Goal: Task Accomplishment & Management: Complete application form

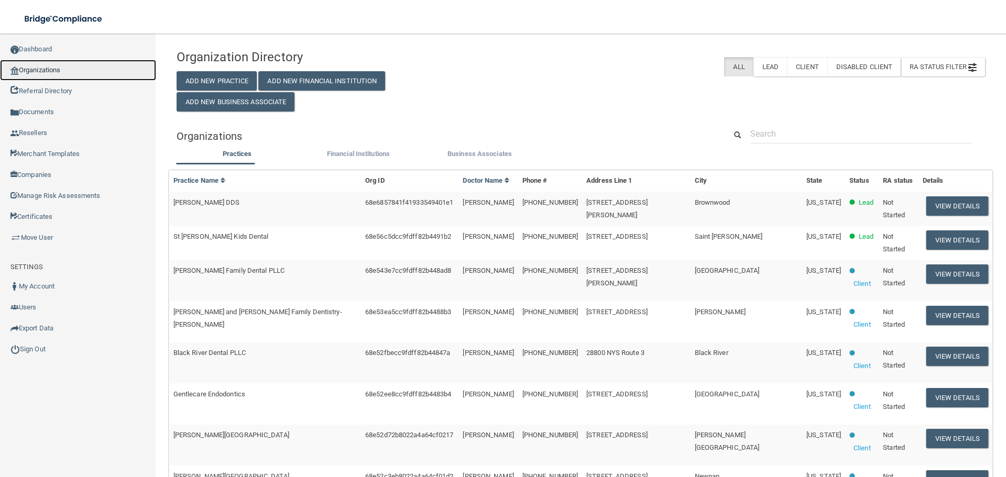
click at [81, 72] on link "Organizations" at bounding box center [78, 70] width 156 height 21
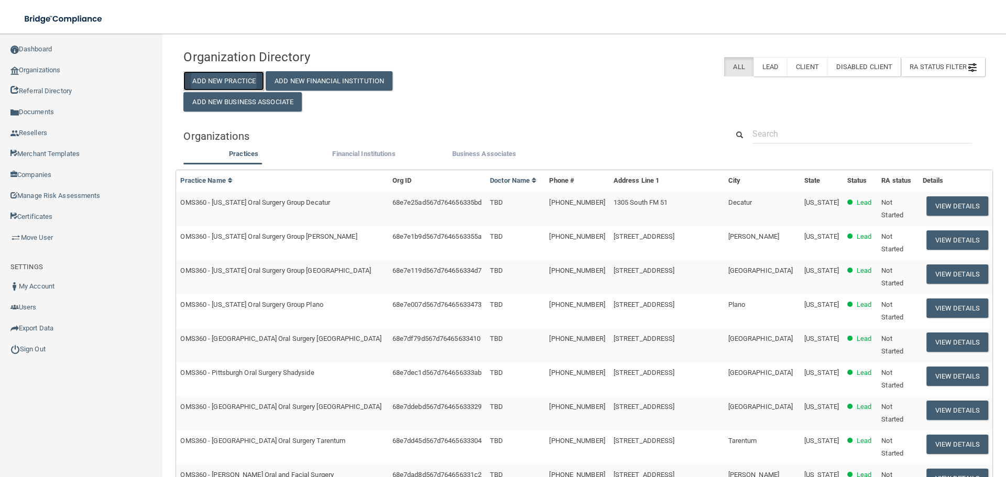
click at [203, 75] on button "Add New Practice" at bounding box center [223, 80] width 81 height 19
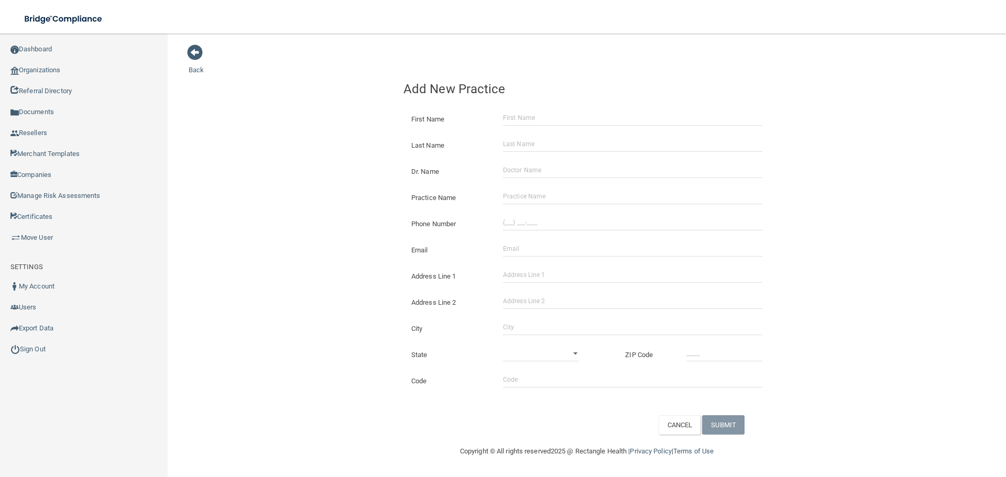
click at [194, 26] on div "Toggle navigation" at bounding box center [209, 19] width 419 height 38
click at [201, 49] on span at bounding box center [195, 53] width 16 height 16
click at [201, 51] on span at bounding box center [195, 53] width 16 height 16
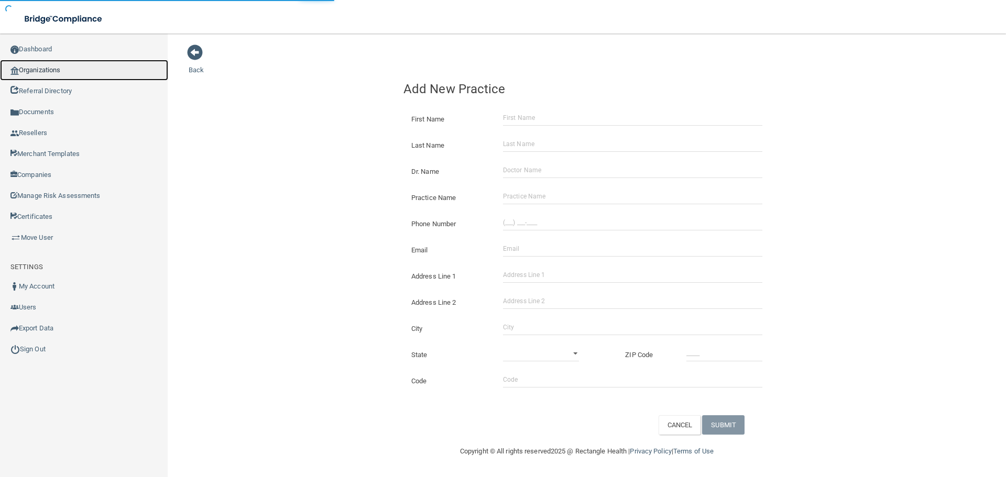
click at [95, 77] on link "Organizations" at bounding box center [84, 70] width 168 height 21
